Goal: Navigation & Orientation: Understand site structure

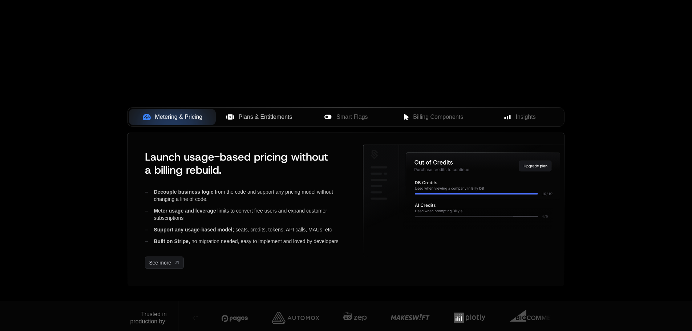
click at [255, 116] on span "Plans & Entitlements" at bounding box center [266, 117] width 54 height 9
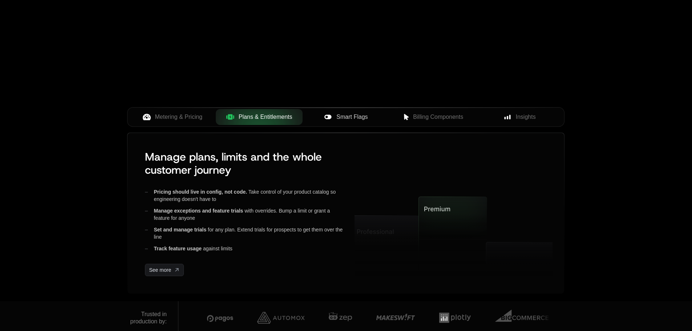
click at [368, 117] on div "Smart Flags" at bounding box center [345, 117] width 75 height 9
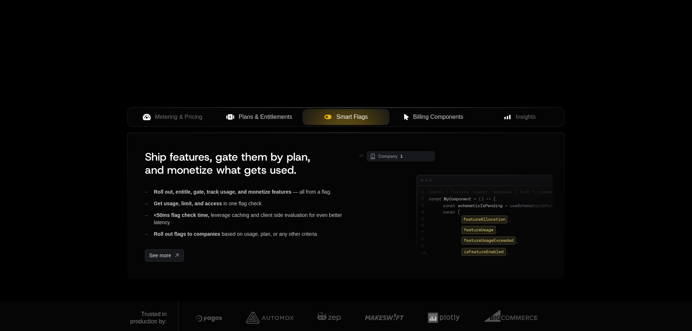
click at [421, 117] on span "Billing Components" at bounding box center [438, 117] width 50 height 9
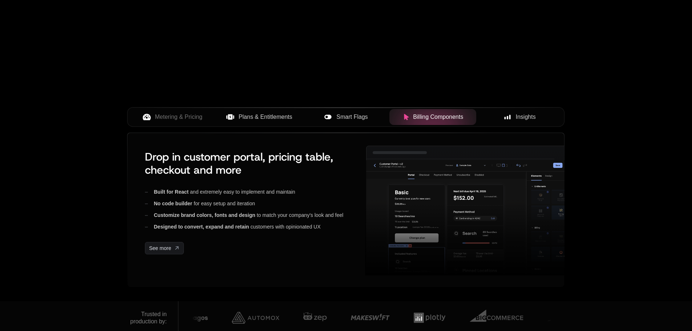
click at [498, 119] on div "Insights" at bounding box center [519, 117] width 75 height 9
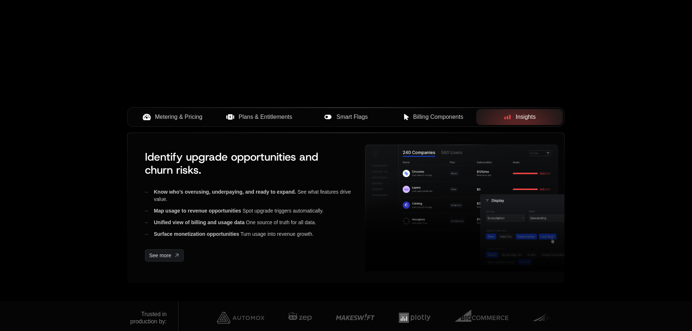
click at [183, 118] on span "Metering & Pricing" at bounding box center [179, 117] width 48 height 9
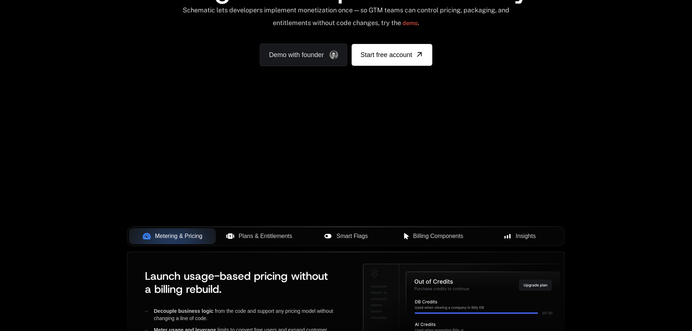
scroll to position [145, 0]
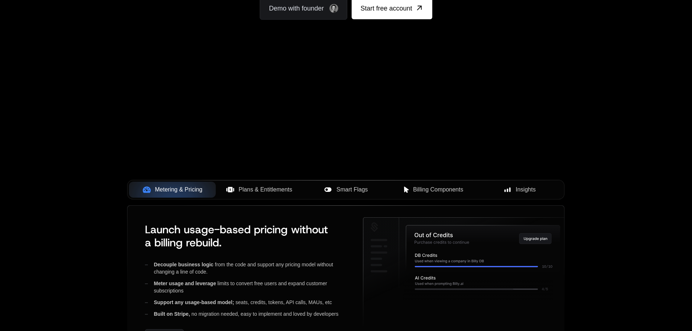
click at [245, 186] on span "Plans & Entitlements" at bounding box center [266, 189] width 54 height 9
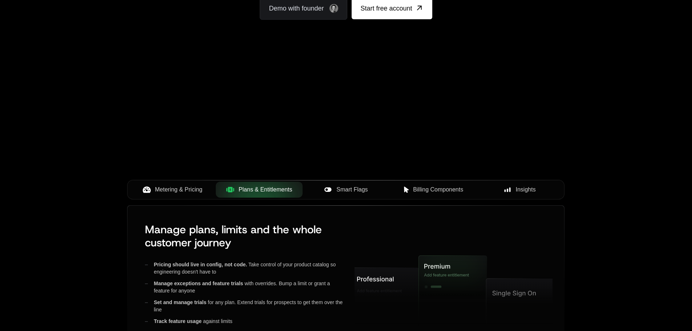
click at [358, 185] on span "Smart Flags" at bounding box center [351, 189] width 31 height 9
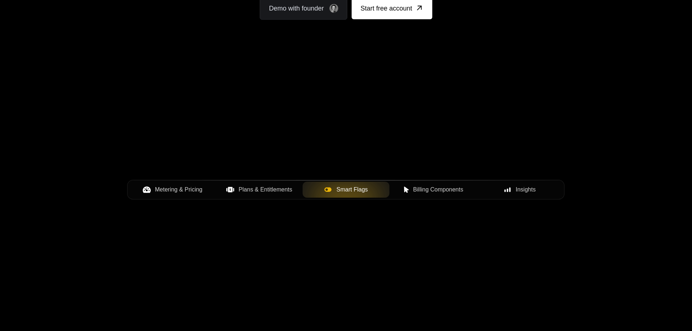
click at [415, 189] on span "Billing Components" at bounding box center [438, 189] width 50 height 9
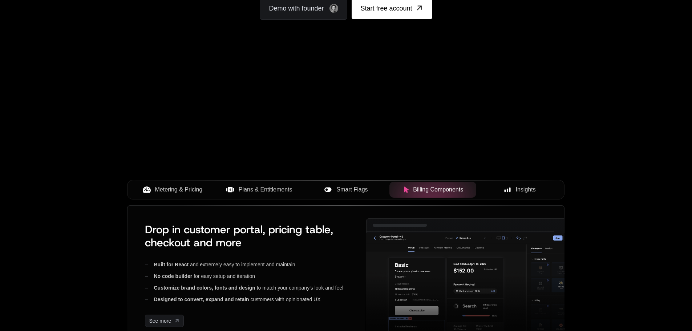
click at [507, 188] on icon at bounding box center [507, 189] width 7 height 7
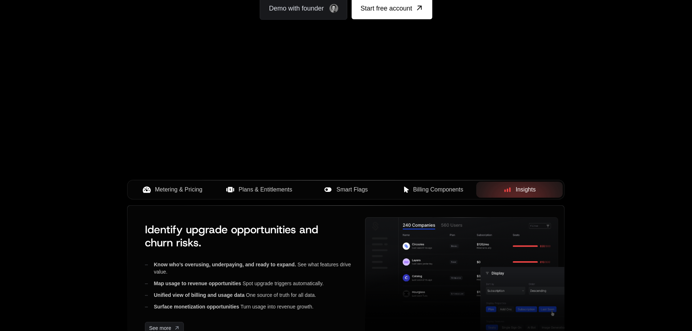
click at [172, 184] on button "Metering & Pricing" at bounding box center [172, 190] width 87 height 16
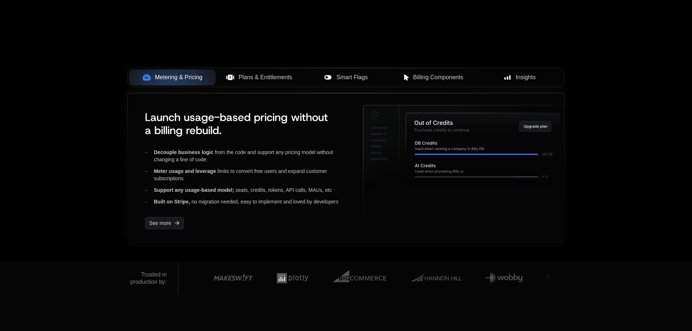
scroll to position [254, 0]
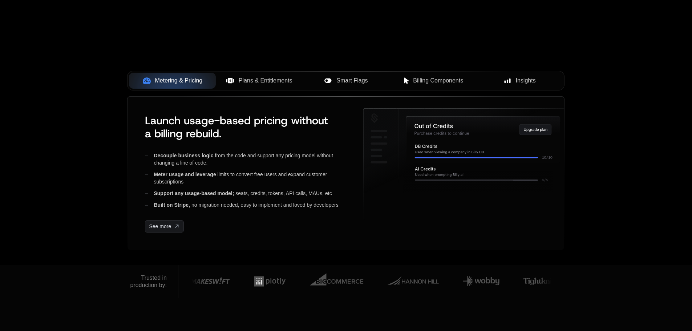
click at [108, 68] on div "AI Products Developers Pricing Docs Resources Summit Sign in Sign Up RELEASED 🔥…" at bounding box center [346, 5] width 692 height 519
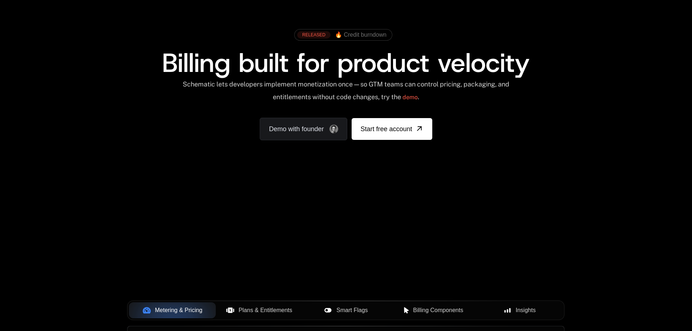
scroll to position [0, 0]
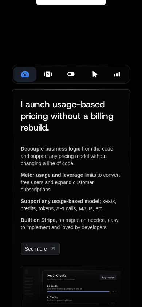
scroll to position [174, 0]
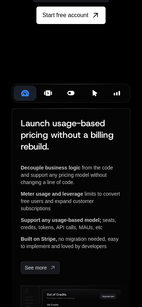
click at [49, 97] on icon at bounding box center [48, 93] width 8 height 8
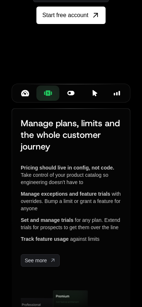
click at [70, 95] on icon at bounding box center [70, 93] width 7 height 4
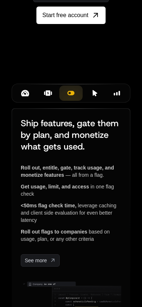
click at [94, 96] on icon at bounding box center [94, 93] width 7 height 7
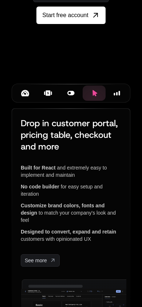
click at [116, 96] on icon at bounding box center [117, 93] width 7 height 7
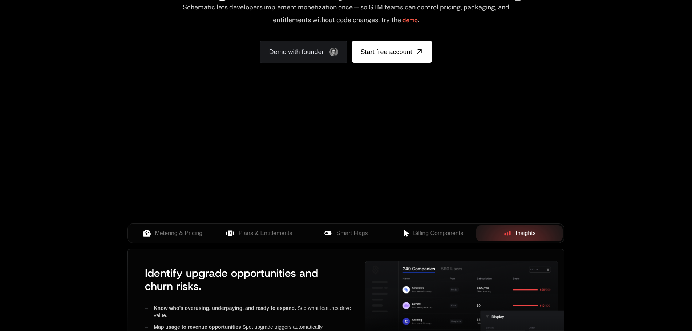
scroll to position [0, 0]
